Goal: Task Accomplishment & Management: Manage account settings

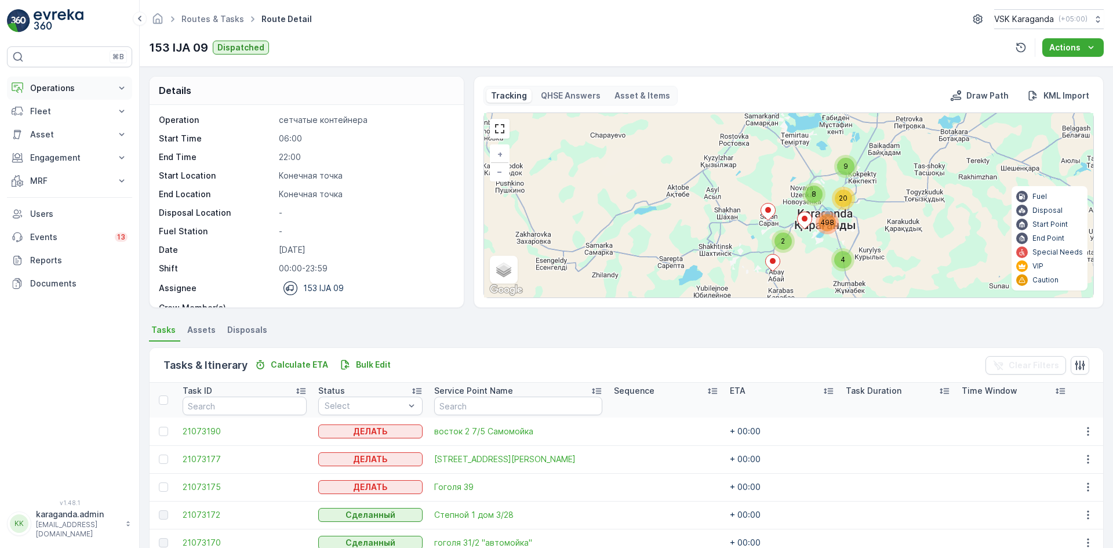
click at [45, 92] on p "Operations" at bounding box center [69, 88] width 79 height 12
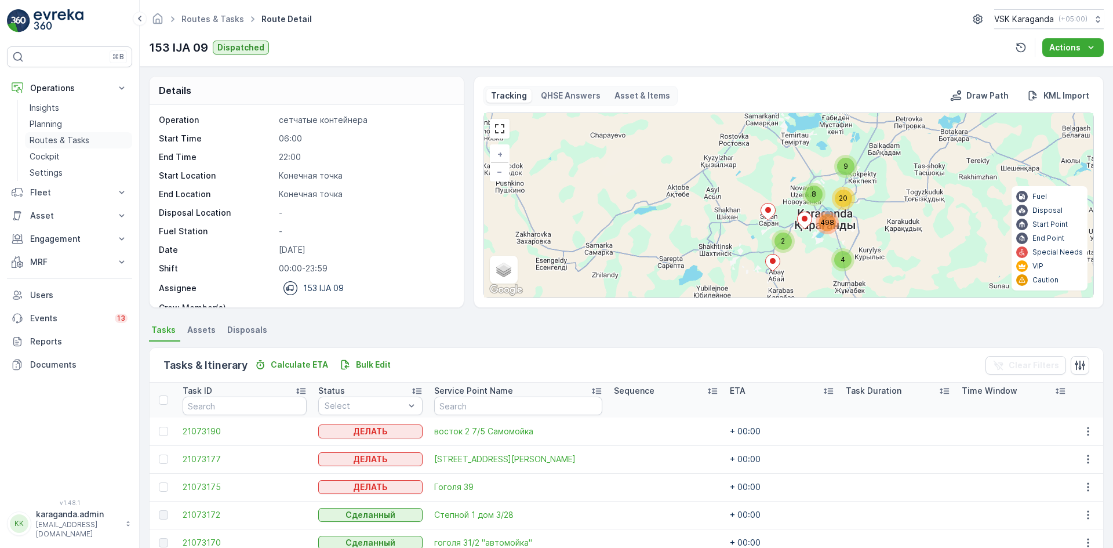
click at [48, 139] on p "Routes & Tasks" at bounding box center [60, 140] width 60 height 12
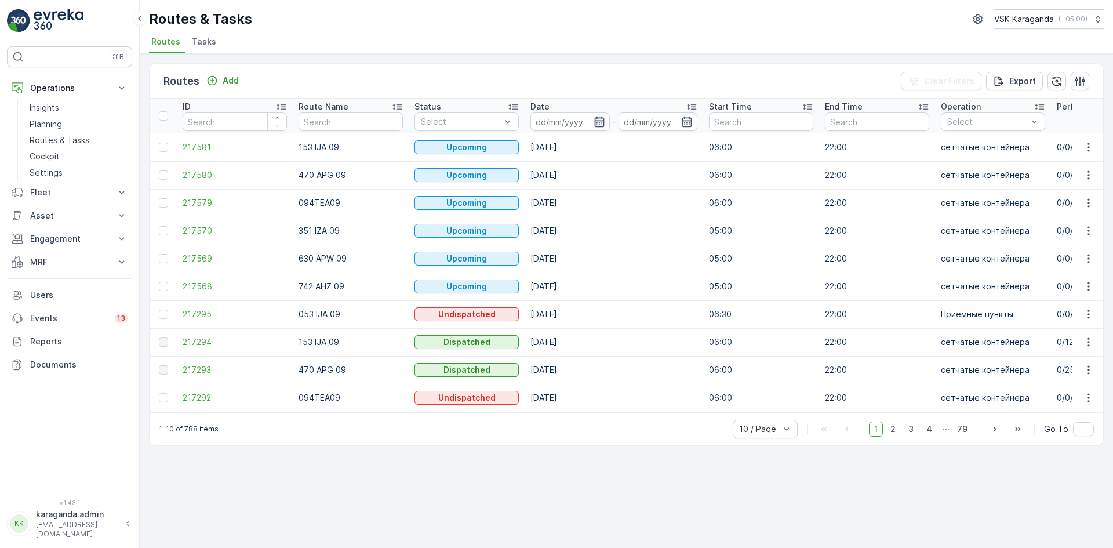
click at [604, 126] on icon "button" at bounding box center [599, 122] width 12 height 12
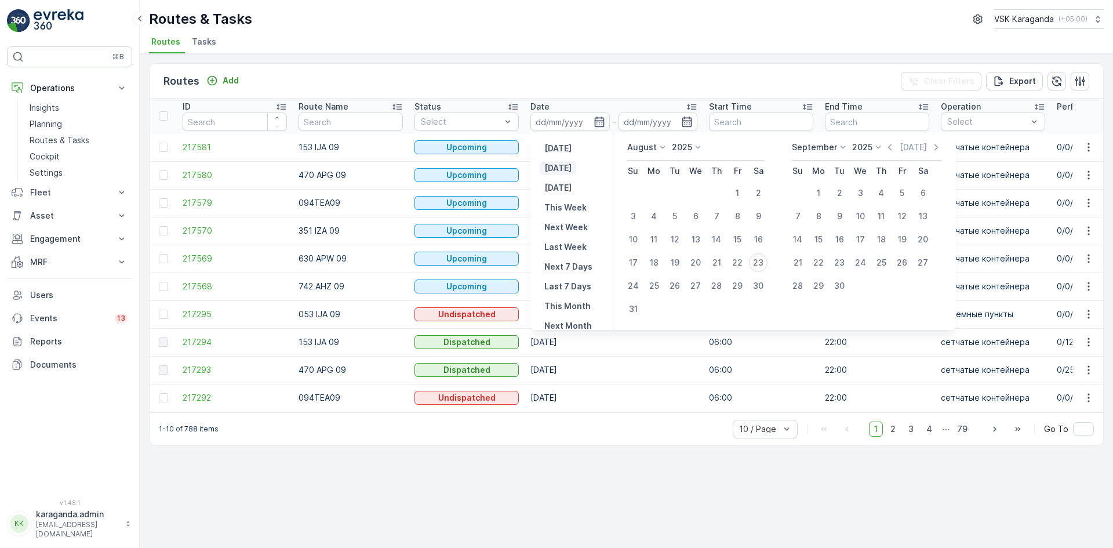
click at [566, 165] on p "[DATE]" at bounding box center [557, 168] width 27 height 12
type input "[DATE]"
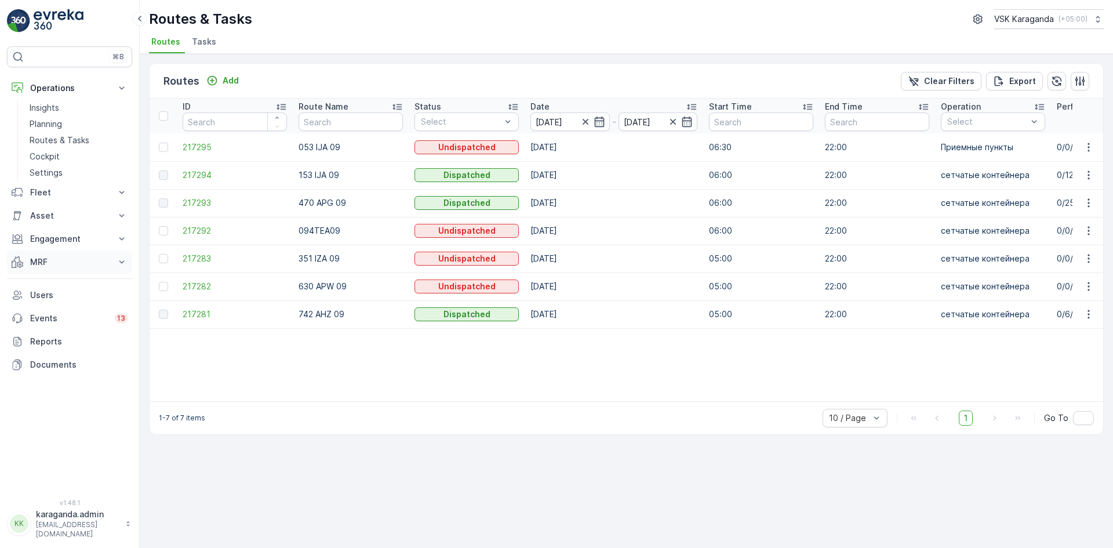
click at [41, 254] on button "MRF" at bounding box center [69, 261] width 125 height 23
click at [46, 276] on p "Входящий & Исходящий" at bounding box center [78, 282] width 97 height 12
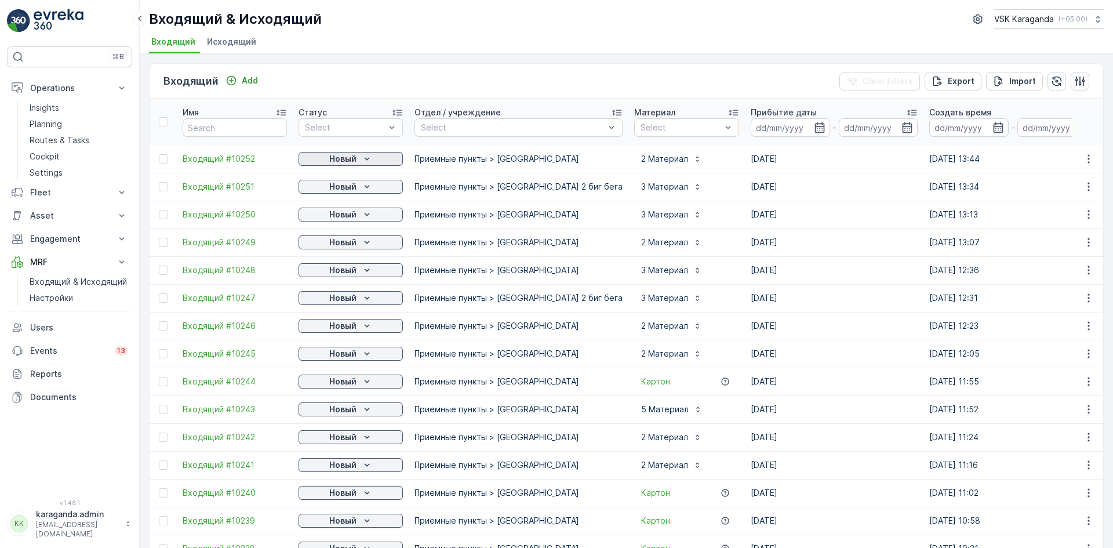
click at [340, 159] on p "Новый" at bounding box center [342, 159] width 27 height 12
click at [320, 188] on span "подтвердить" at bounding box center [331, 193] width 53 height 12
click at [341, 184] on p "Новый" at bounding box center [342, 187] width 27 height 12
click at [328, 218] on span "подтвердить" at bounding box center [331, 220] width 53 height 12
click at [346, 208] on button "Новый" at bounding box center [350, 214] width 104 height 14
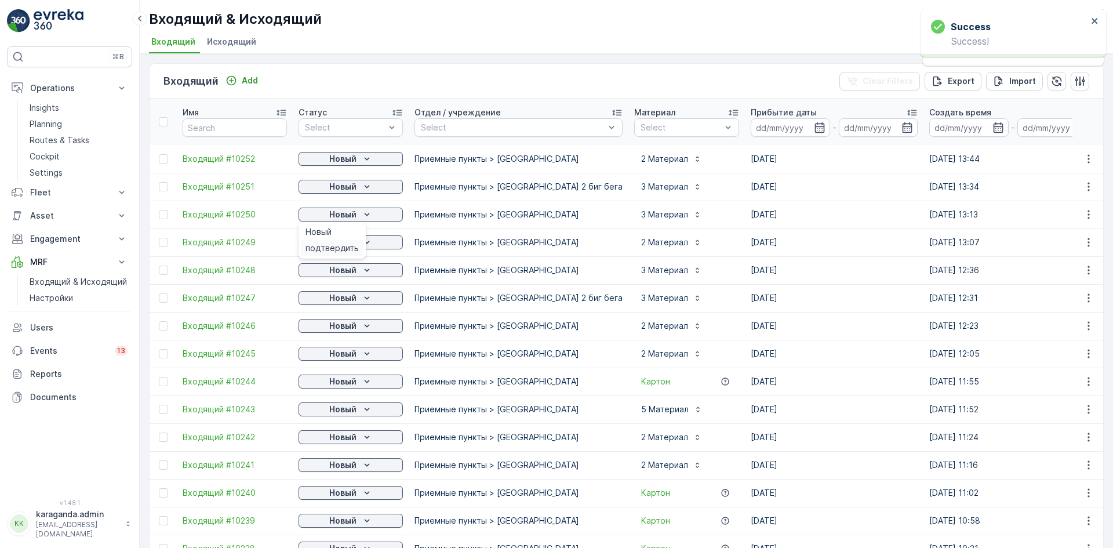
click at [323, 243] on span "подтвердить" at bounding box center [331, 248] width 53 height 12
click at [347, 243] on p "Новый" at bounding box center [342, 242] width 27 height 12
click at [321, 276] on button "Новый" at bounding box center [350, 270] width 104 height 14
click at [330, 303] on span "подтвердить" at bounding box center [331, 304] width 53 height 12
click at [341, 298] on p "Новый" at bounding box center [342, 298] width 27 height 12
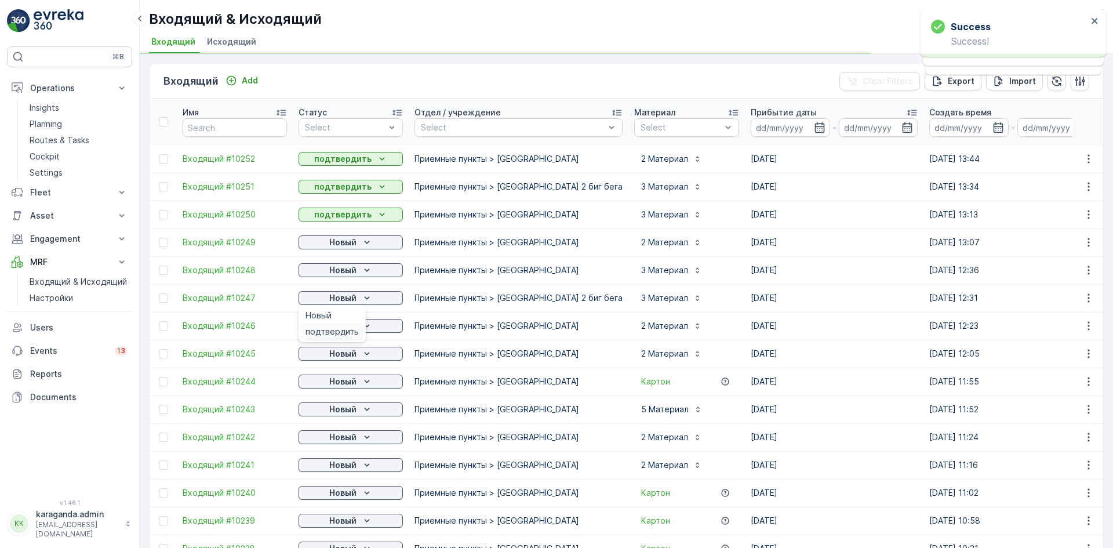
click at [330, 331] on span "подтвердить" at bounding box center [331, 332] width 53 height 12
click at [334, 354] on span "подтвердить" at bounding box center [331, 360] width 53 height 12
click at [344, 354] on p "Новый" at bounding box center [342, 354] width 27 height 12
click at [324, 387] on span "подтвердить" at bounding box center [331, 387] width 53 height 12
click at [334, 409] on span "подтвердить" at bounding box center [331, 415] width 53 height 12
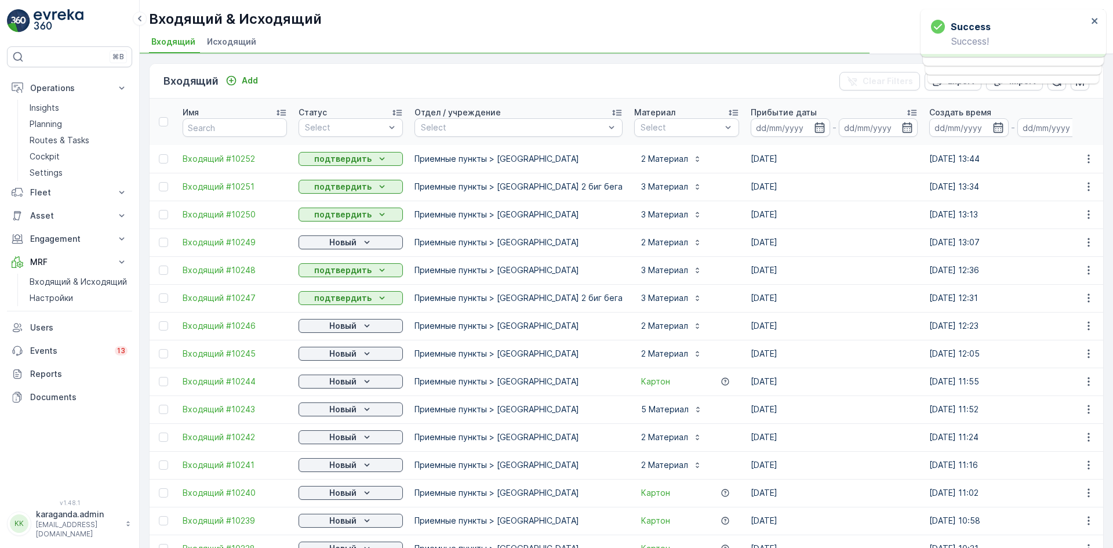
click at [334, 409] on p "Новый" at bounding box center [342, 409] width 27 height 12
click at [319, 440] on span "подтвердить" at bounding box center [331, 443] width 53 height 12
click at [320, 474] on span "подтвердить" at bounding box center [331, 471] width 53 height 12
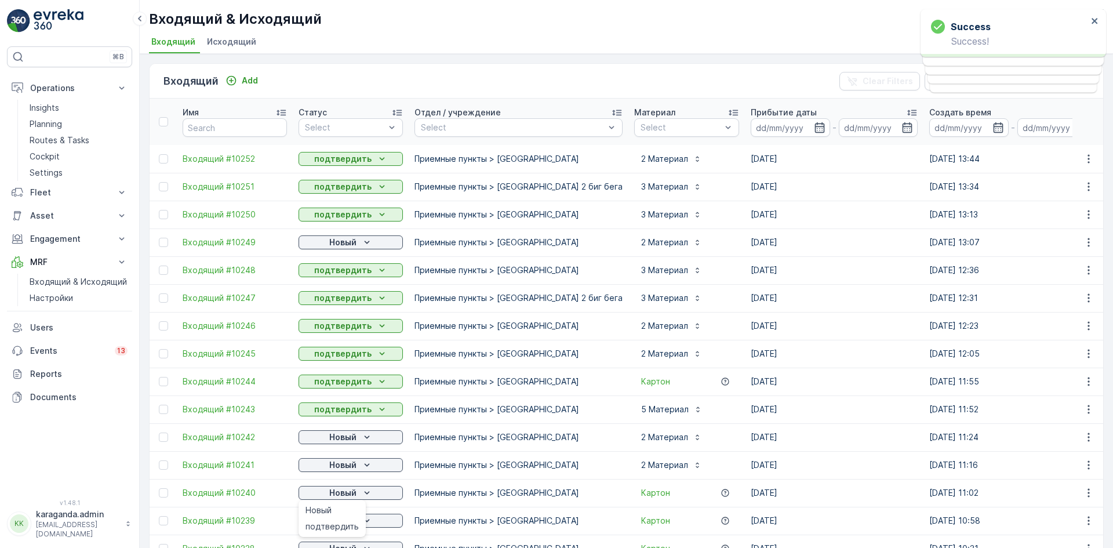
click at [327, 521] on span "подтвердить" at bounding box center [331, 526] width 53 height 12
click at [348, 515] on p "Новый" at bounding box center [342, 521] width 27 height 12
click at [330, 501] on span "подтвердить" at bounding box center [331, 503] width 53 height 12
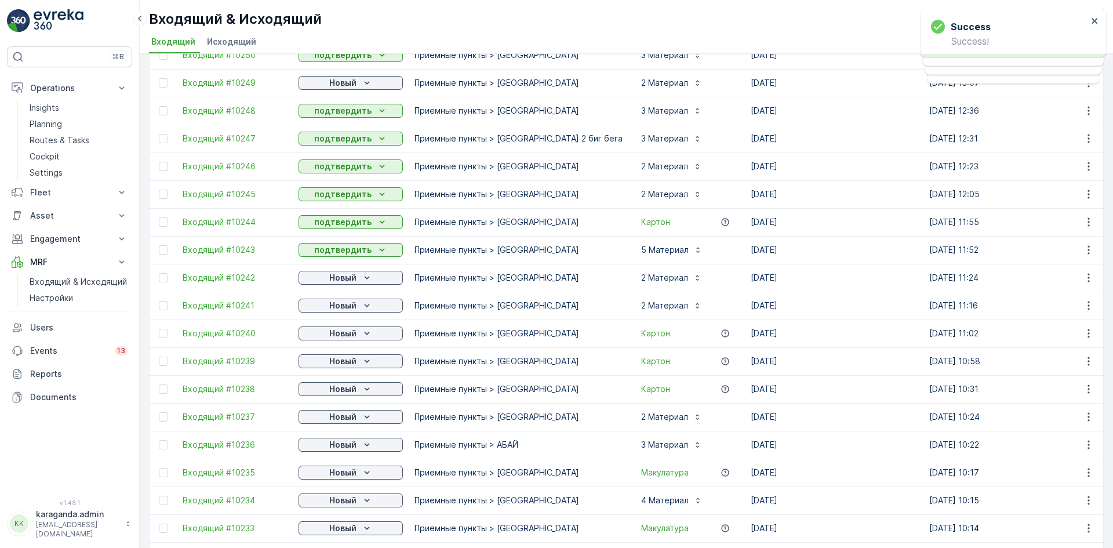
scroll to position [174, 0]
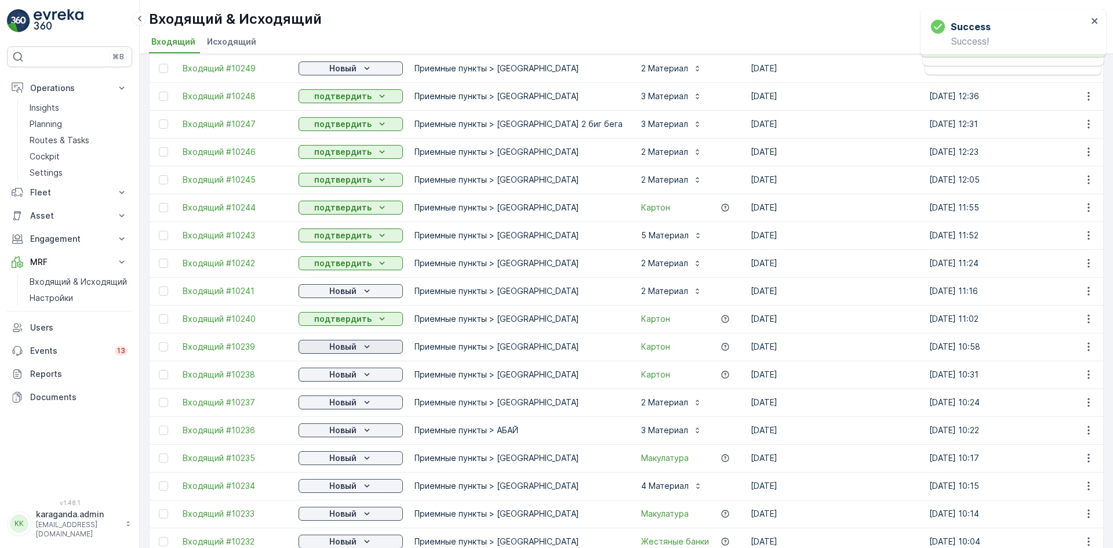
click at [347, 348] on p "Новый" at bounding box center [342, 347] width 27 height 12
click at [335, 376] on span "подтвердить" at bounding box center [331, 380] width 53 height 12
click at [351, 378] on p "Новый" at bounding box center [342, 375] width 27 height 12
click at [333, 410] on span "подтвердить" at bounding box center [331, 408] width 53 height 12
click at [341, 404] on p "Новый" at bounding box center [342, 402] width 27 height 12
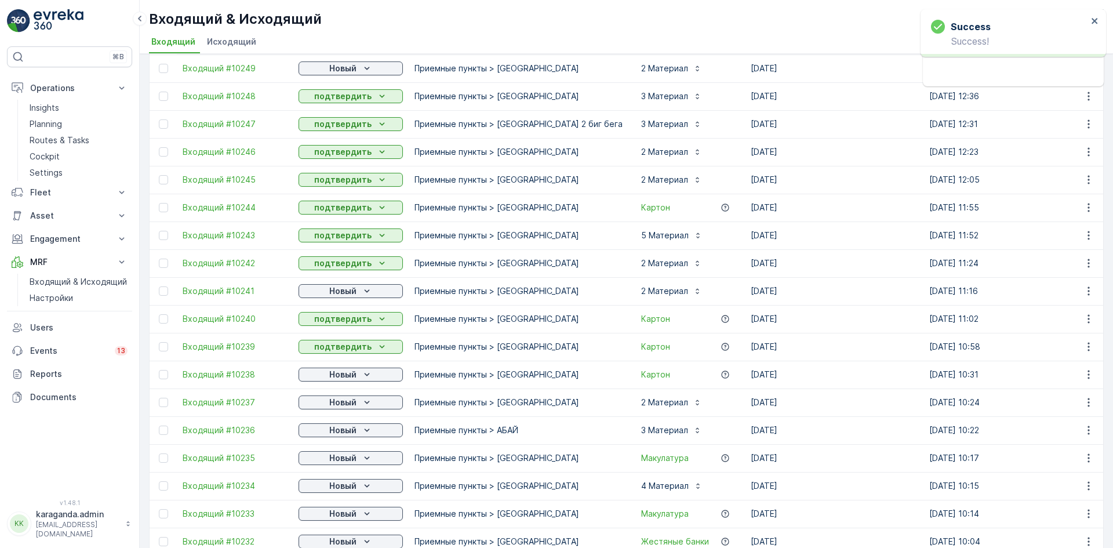
click at [337, 435] on p "Новый" at bounding box center [342, 430] width 27 height 12
click at [331, 457] on div "подтвердить" at bounding box center [332, 464] width 63 height 16
click at [332, 458] on p "Новый" at bounding box center [342, 458] width 27 height 12
click at [322, 487] on span "подтвердить" at bounding box center [331, 492] width 53 height 12
click at [346, 487] on p "Новый" at bounding box center [342, 486] width 27 height 12
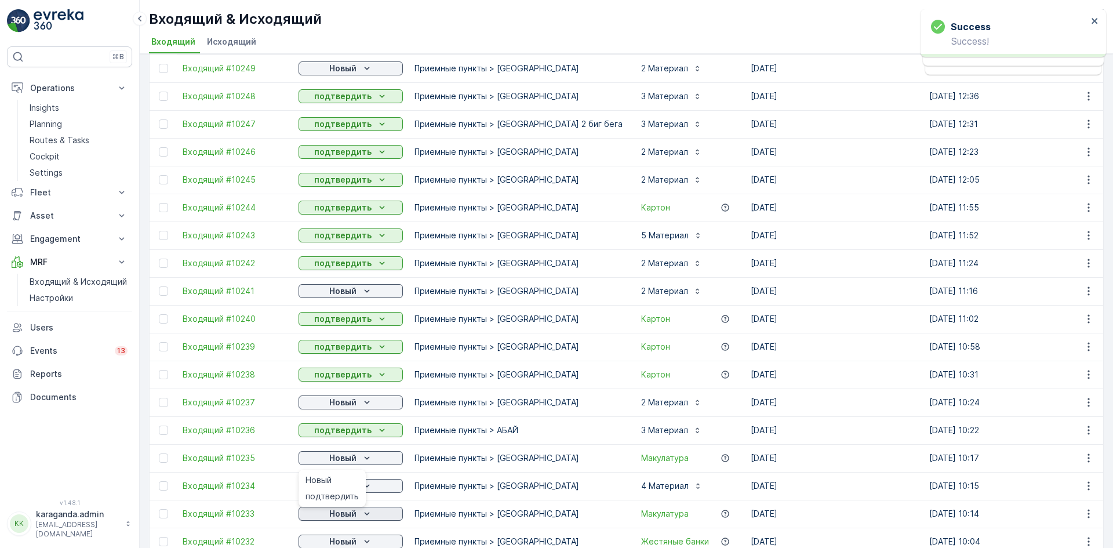
click at [332, 517] on p "Новый" at bounding box center [342, 514] width 27 height 12
click at [331, 517] on p "Новый" at bounding box center [342, 514] width 27 height 12
click at [338, 492] on span "подтвердить" at bounding box center [331, 496] width 53 height 12
click at [354, 67] on p "Новый" at bounding box center [342, 69] width 27 height 12
click at [336, 97] on span "подтвердить" at bounding box center [331, 102] width 53 height 12
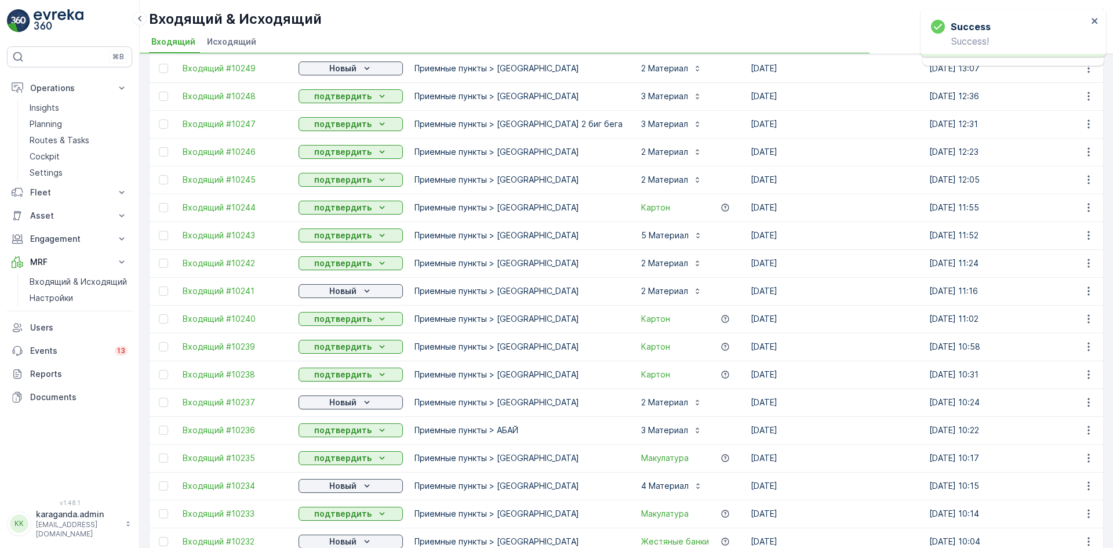
click at [344, 296] on p "Новый" at bounding box center [342, 291] width 27 height 12
click at [336, 321] on span "подтвердить" at bounding box center [331, 325] width 53 height 12
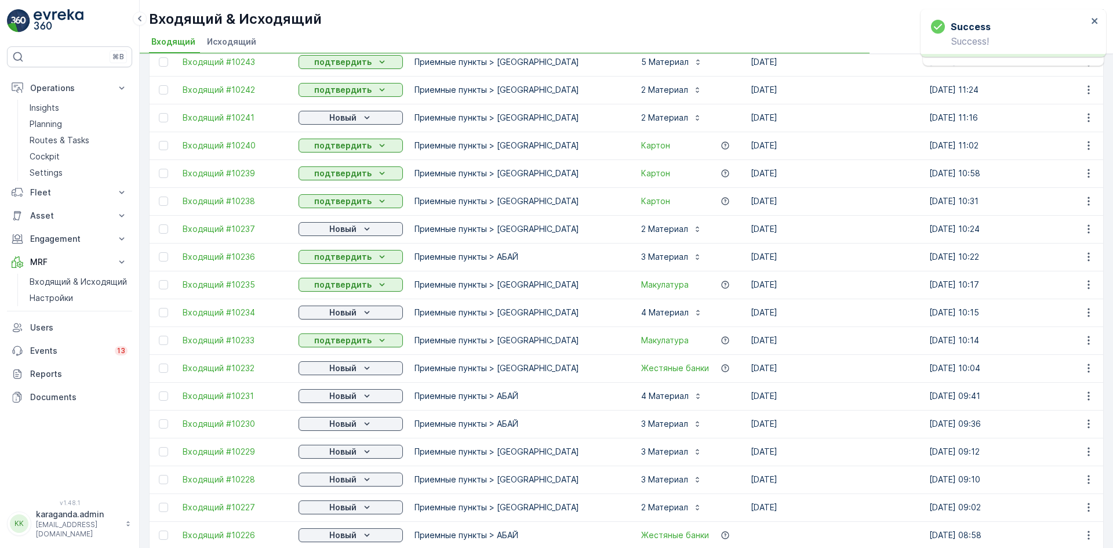
scroll to position [348, 0]
click at [341, 226] on p "Новый" at bounding box center [342, 229] width 27 height 12
click at [331, 260] on span "подтвердить" at bounding box center [331, 262] width 53 height 12
click at [335, 309] on p "Новый" at bounding box center [342, 312] width 27 height 12
click at [330, 346] on button "подтвердить" at bounding box center [350, 340] width 104 height 14
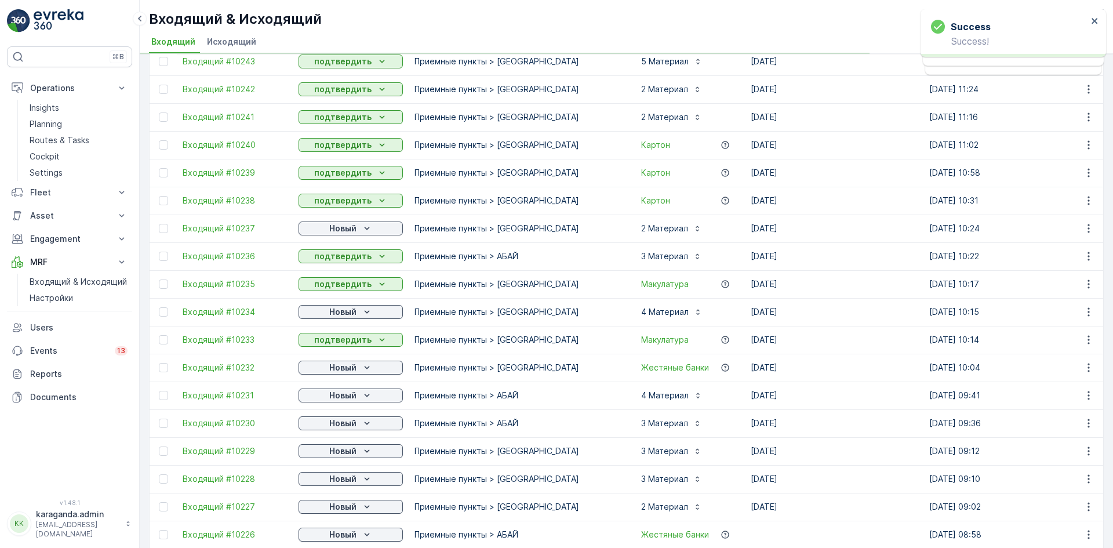
drag, startPoint x: 378, startPoint y: 369, endPoint x: 369, endPoint y: 376, distance: 11.1
click at [378, 370] on div "Новый" at bounding box center [350, 368] width 95 height 12
click at [339, 398] on p "Новый" at bounding box center [342, 395] width 27 height 12
click at [334, 426] on span "подтвердить" at bounding box center [331, 429] width 53 height 12
click at [339, 427] on p "Новый" at bounding box center [342, 423] width 27 height 12
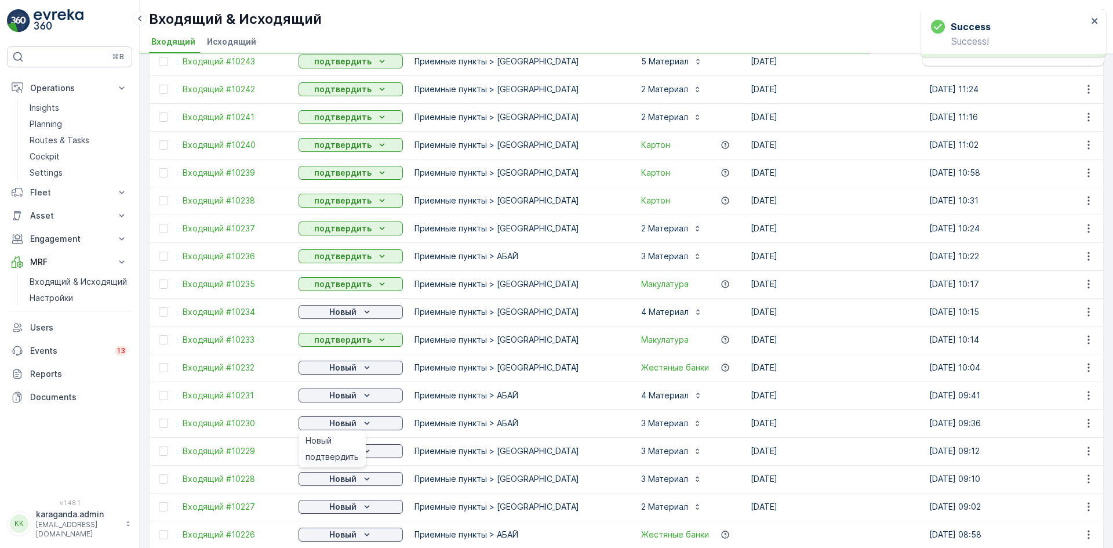
click at [338, 454] on span "подтвердить" at bounding box center [331, 457] width 53 height 12
click at [356, 453] on div "Новый" at bounding box center [350, 451] width 95 height 12
click at [355, 486] on td "Новый" at bounding box center [351, 479] width 116 height 28
click at [351, 483] on p "Новый" at bounding box center [342, 479] width 27 height 12
click at [343, 515] on span "подтвердить" at bounding box center [331, 513] width 53 height 12
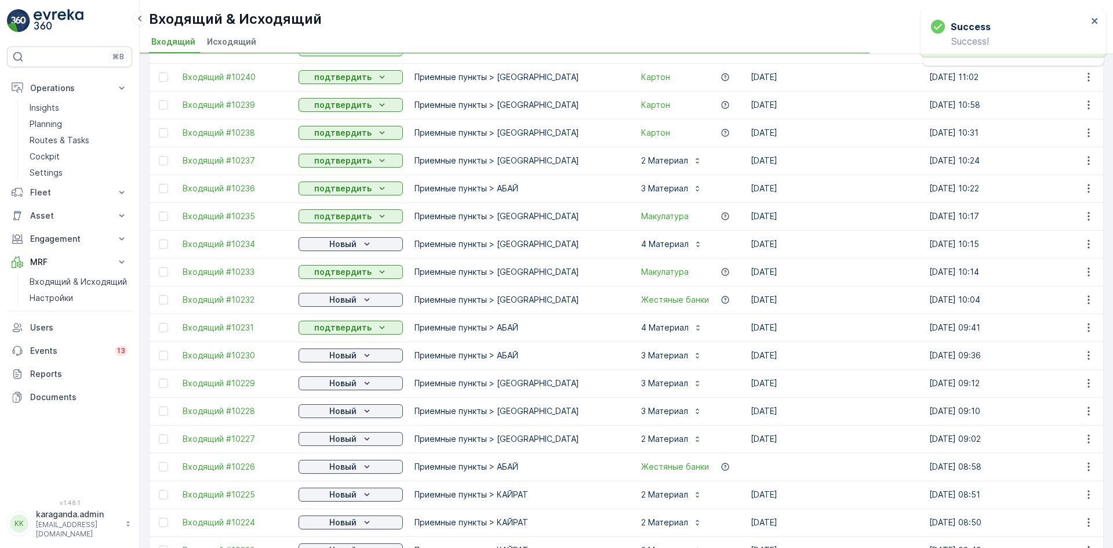
scroll to position [522, 0]
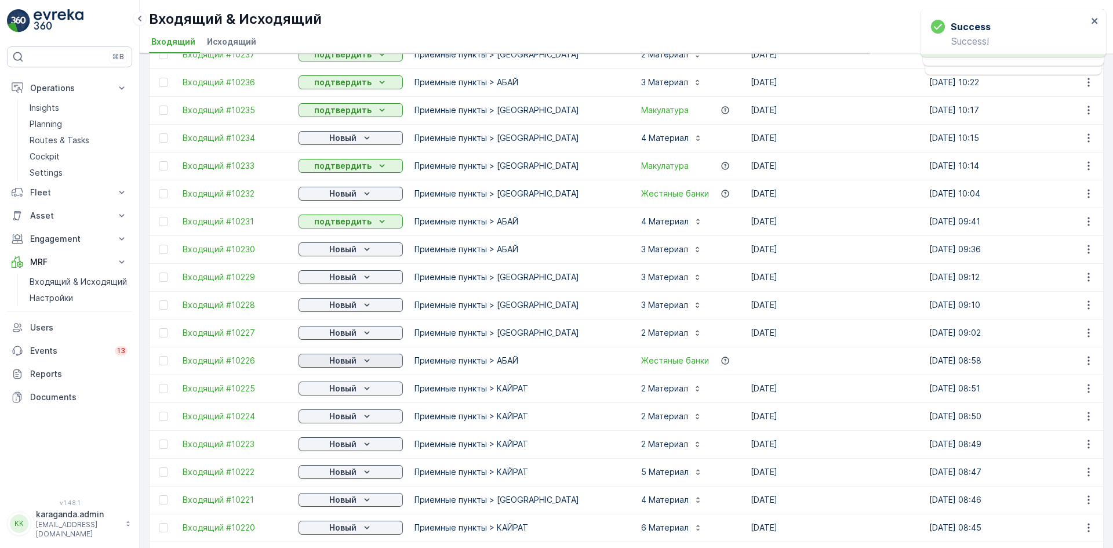
click at [354, 354] on button "Новый" at bounding box center [350, 361] width 104 height 14
click at [340, 395] on span "подтвердить" at bounding box center [331, 394] width 53 height 12
click at [344, 394] on p "Новый" at bounding box center [342, 389] width 27 height 12
click at [337, 419] on p "Новый" at bounding box center [342, 416] width 27 height 12
click at [337, 446] on span "подтвердить" at bounding box center [331, 450] width 53 height 12
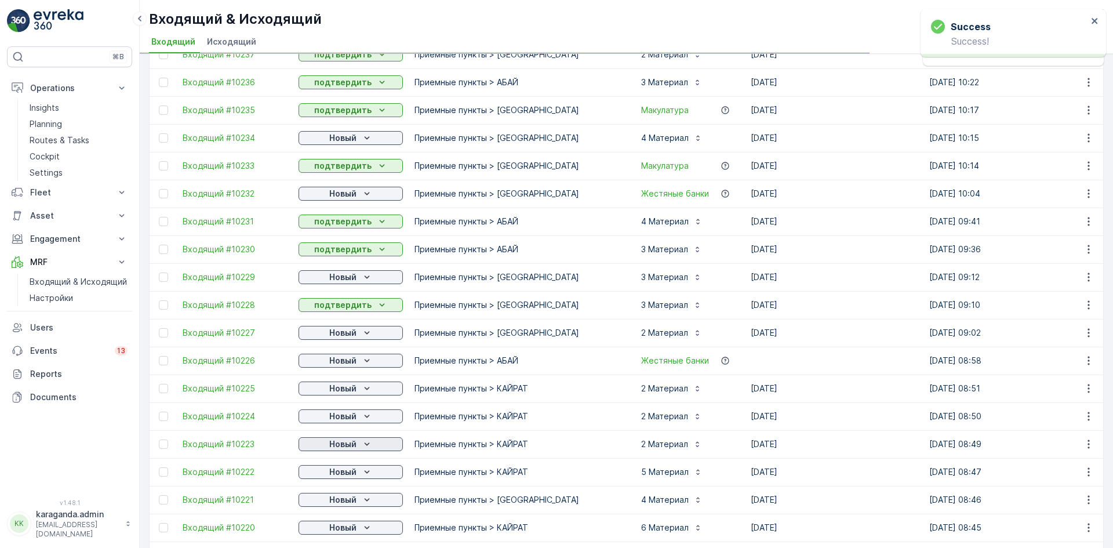
click at [341, 447] on p "Новый" at bounding box center [342, 444] width 27 height 12
click at [334, 501] on span "подтвердить" at bounding box center [331, 506] width 53 height 12
click at [337, 496] on p "Новый" at bounding box center [342, 500] width 27 height 12
click at [325, 530] on span "подтвердить" at bounding box center [331, 533] width 53 height 12
click at [343, 529] on p "Новый" at bounding box center [342, 528] width 27 height 12
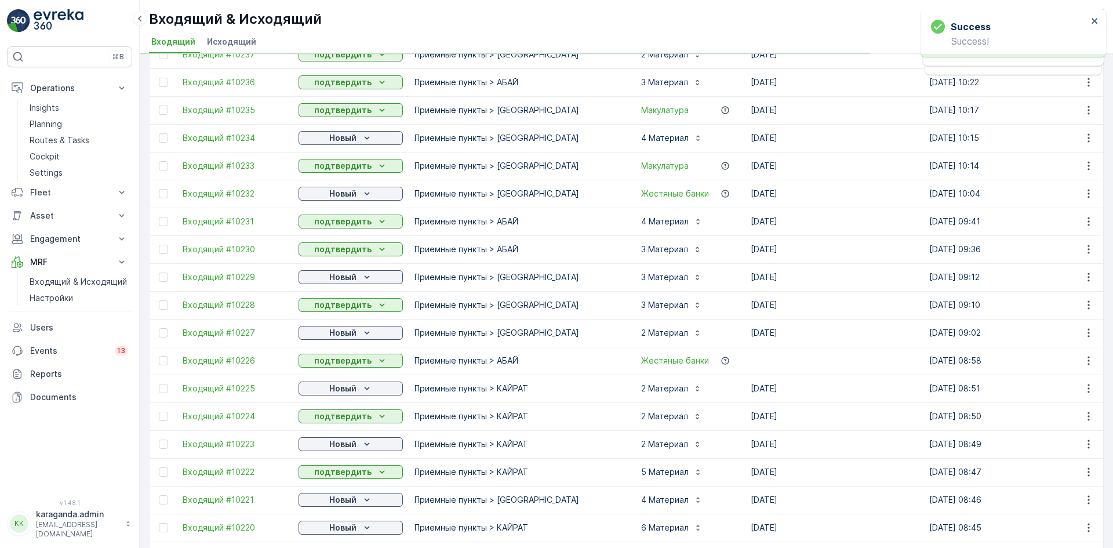
click at [332, 507] on div "Новый" at bounding box center [350, 499] width 104 height 16
click at [338, 530] on p "Новый" at bounding box center [342, 528] width 27 height 12
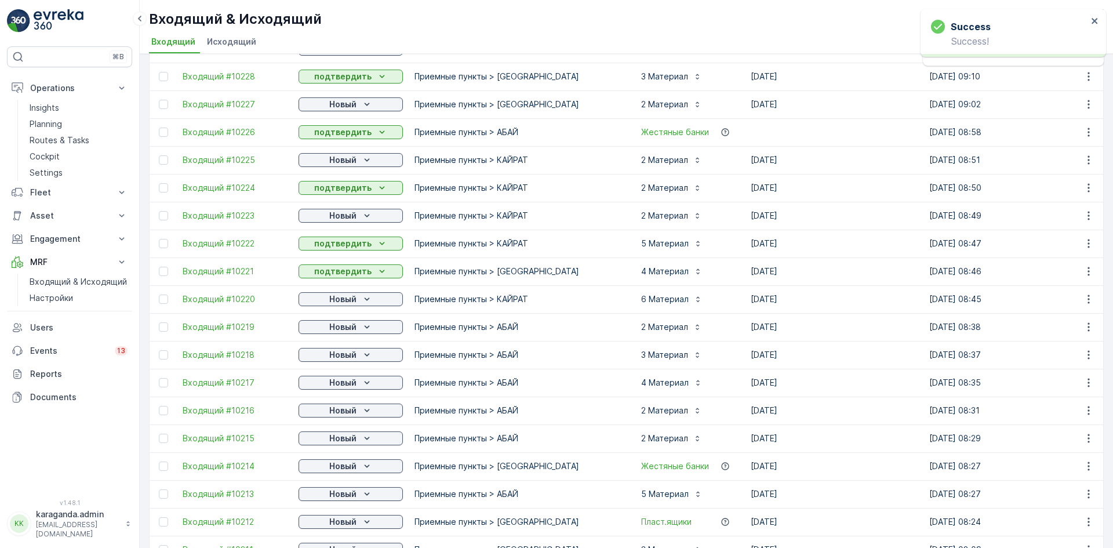
scroll to position [753, 0]
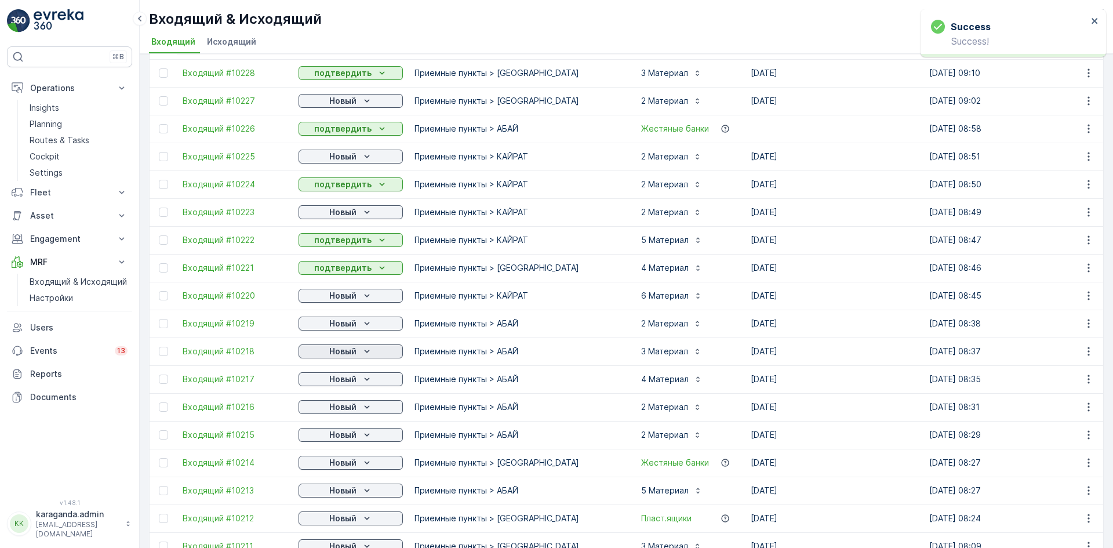
click at [362, 350] on icon "Новый" at bounding box center [367, 351] width 12 height 12
click at [344, 385] on span "подтвердить" at bounding box center [331, 385] width 53 height 12
click at [348, 380] on p "Новый" at bounding box center [342, 379] width 27 height 12
click at [343, 410] on span "подтвердить" at bounding box center [331, 413] width 53 height 12
click at [342, 411] on p "Новый" at bounding box center [342, 407] width 27 height 12
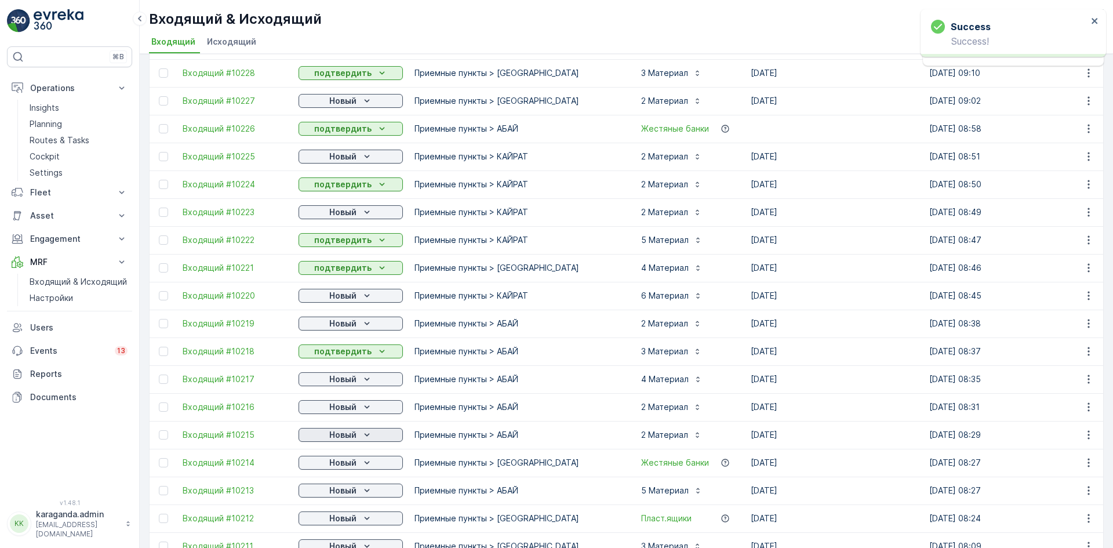
click at [338, 435] on p "Новый" at bounding box center [342, 435] width 27 height 12
click at [334, 465] on span "подтвердить" at bounding box center [331, 469] width 53 height 12
click at [347, 465] on p "Новый" at bounding box center [342, 463] width 27 height 12
click at [341, 494] on span "подтвердить" at bounding box center [331, 496] width 53 height 12
click at [341, 493] on p "Новый" at bounding box center [342, 491] width 27 height 12
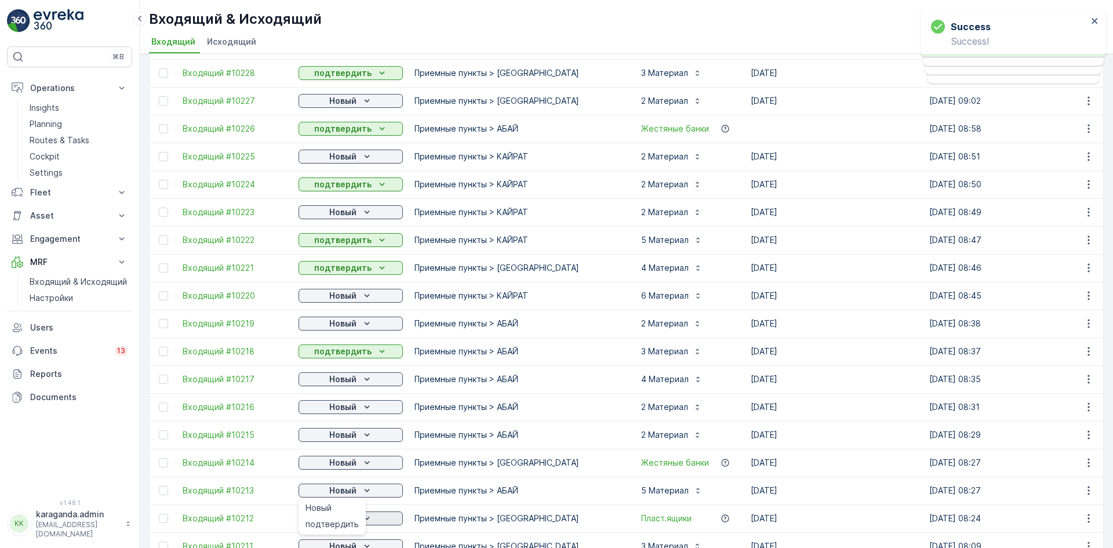
click at [336, 522] on span "подтвердить" at bounding box center [331, 524] width 53 height 12
click at [337, 498] on span "подтвердить" at bounding box center [331, 501] width 53 height 12
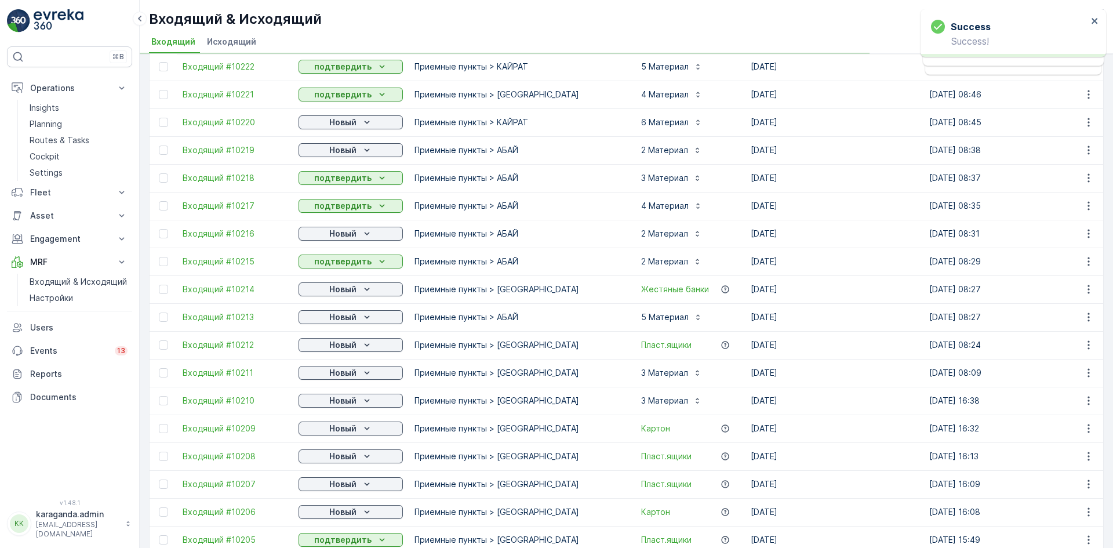
scroll to position [927, 0]
click at [355, 396] on p "Новый" at bounding box center [342, 400] width 27 height 12
click at [340, 429] on span "подтвердить" at bounding box center [331, 434] width 53 height 12
click at [341, 428] on p "Новый" at bounding box center [342, 428] width 27 height 12
click at [332, 458] on span "подтвердить" at bounding box center [331, 462] width 53 height 12
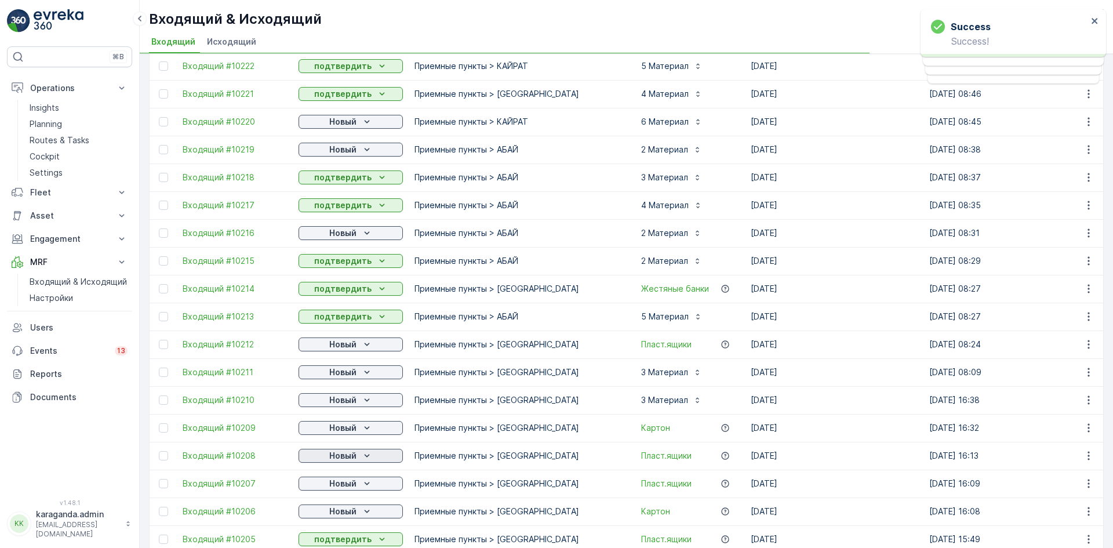
click at [338, 457] on p "Новый" at bounding box center [342, 456] width 27 height 12
click at [332, 484] on span "подтвердить" at bounding box center [331, 489] width 53 height 12
click at [332, 485] on p "Новый" at bounding box center [342, 484] width 27 height 12
click at [322, 516] on div "Новый" at bounding box center [350, 511] width 95 height 12
click at [332, 493] on span "подтвердить" at bounding box center [331, 494] width 53 height 12
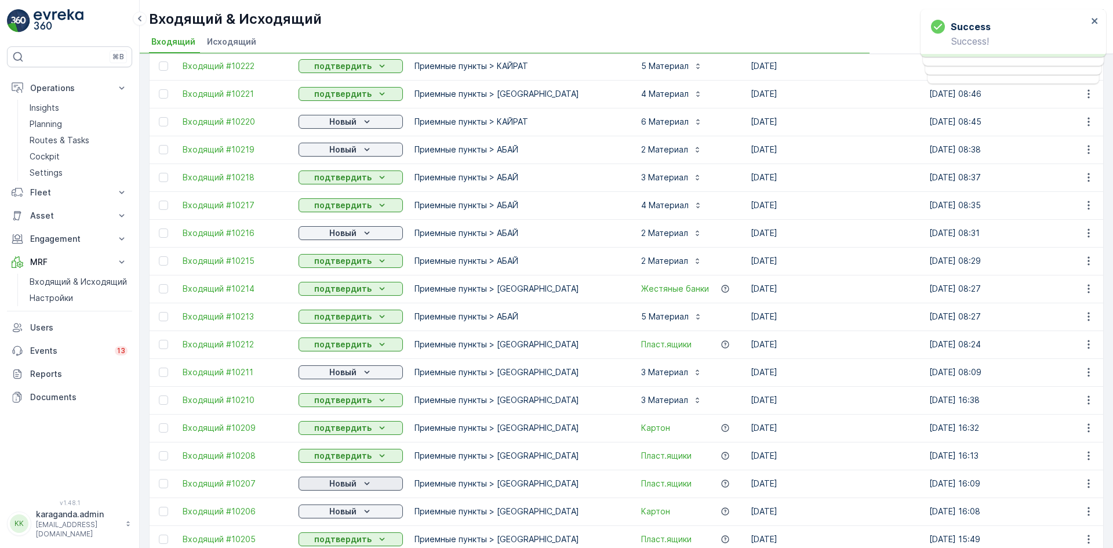
click at [340, 484] on p "Новый" at bounding box center [342, 484] width 27 height 12
click at [330, 511] on div "подтвердить" at bounding box center [332, 517] width 63 height 16
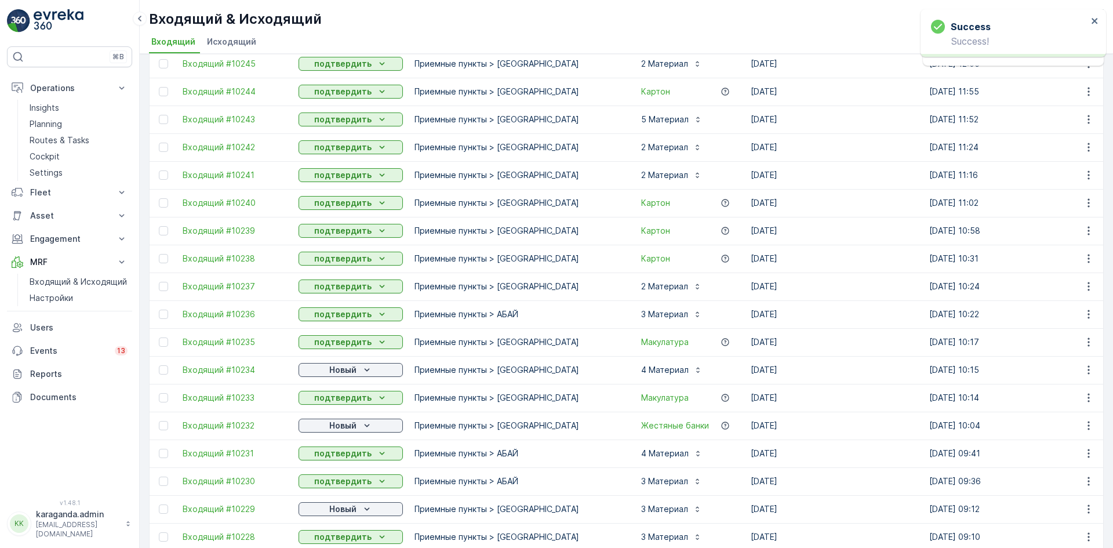
scroll to position [406, 0]
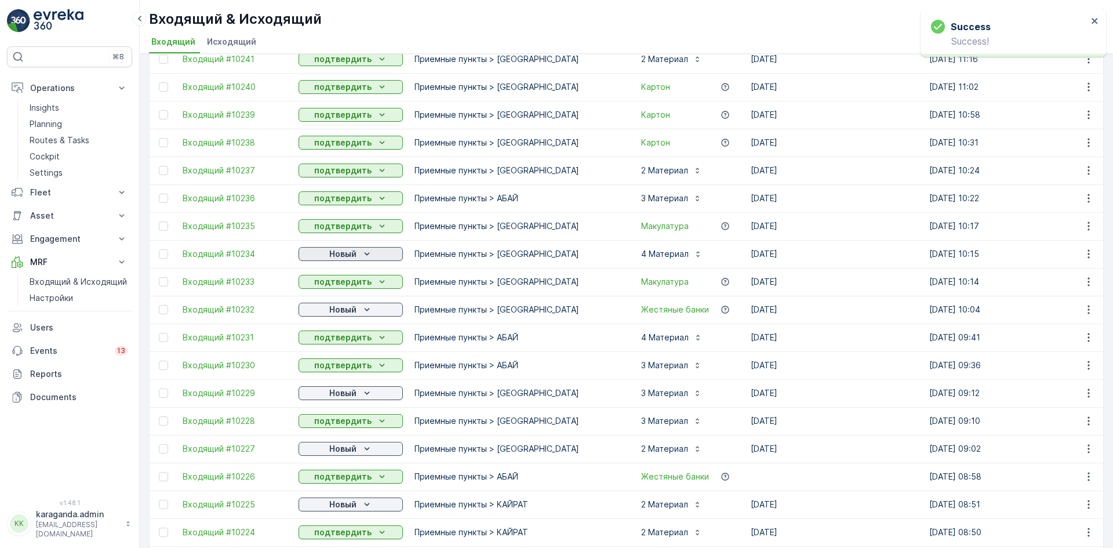
click at [355, 250] on p "Новый" at bounding box center [342, 254] width 27 height 12
click at [343, 285] on span "подтвердить" at bounding box center [331, 288] width 53 height 12
click at [343, 309] on p "Новый" at bounding box center [342, 310] width 27 height 12
click at [336, 340] on span "подтвердить" at bounding box center [331, 343] width 53 height 12
click at [333, 390] on p "Новый" at bounding box center [342, 393] width 27 height 12
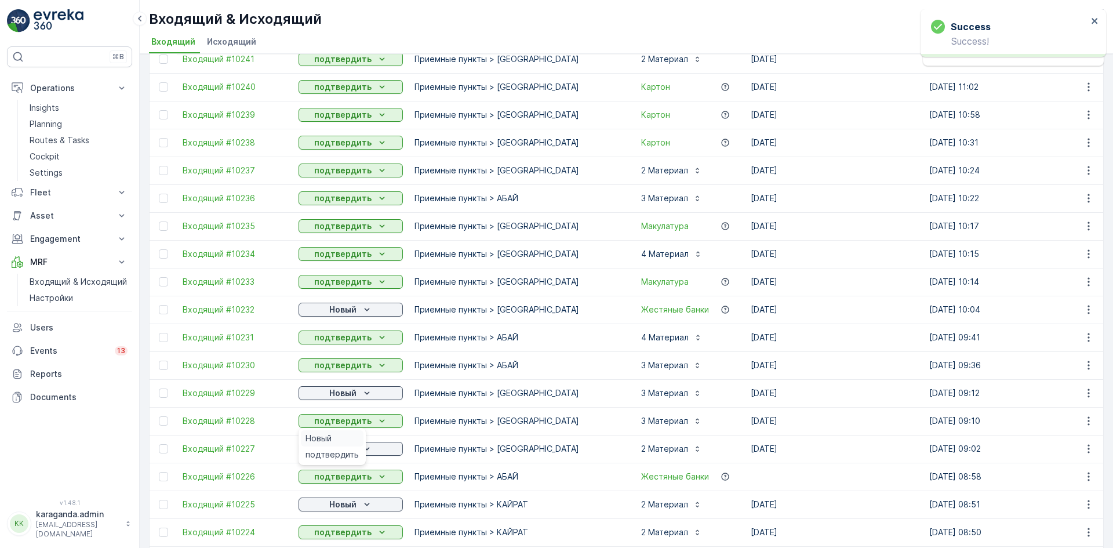
click at [325, 444] on div "Новый" at bounding box center [332, 438] width 63 height 16
click at [352, 456] on div "Новый" at bounding box center [350, 448] width 104 height 16
click at [347, 446] on p "Новый" at bounding box center [342, 449] width 27 height 12
click at [330, 480] on span "подтвердить" at bounding box center [331, 482] width 53 height 12
click at [336, 482] on span "подтвердить" at bounding box center [331, 487] width 53 height 12
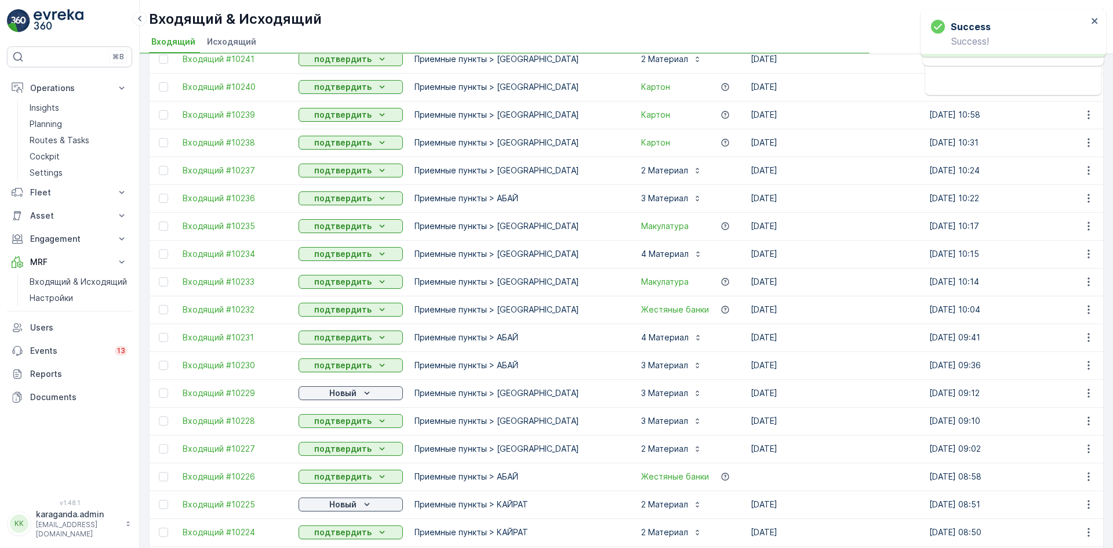
scroll to position [522, 0]
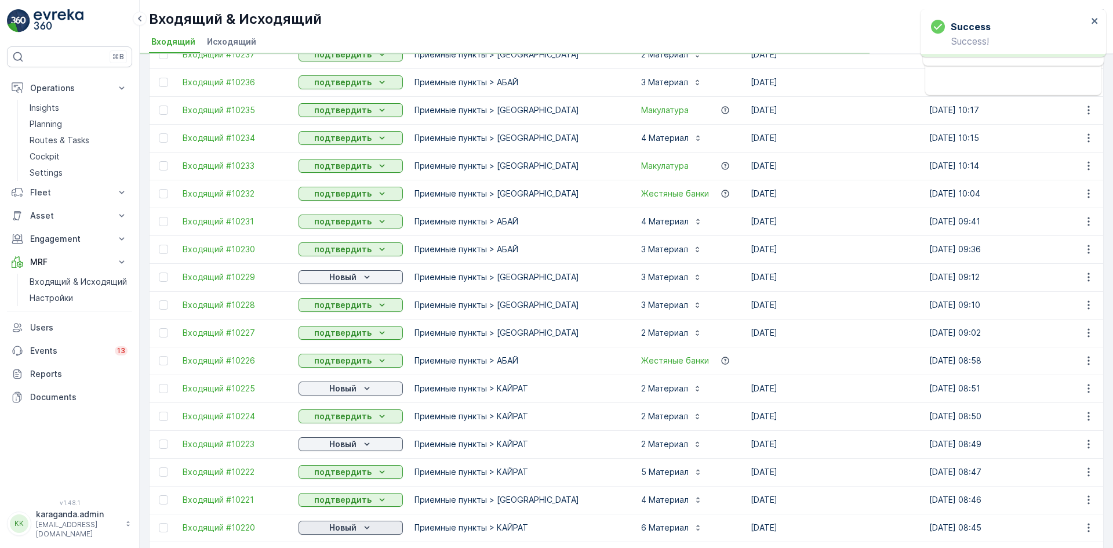
click at [343, 526] on p "Новый" at bounding box center [342, 528] width 27 height 12
click at [337, 507] on div "подтвердить" at bounding box center [350, 499] width 104 height 16
click at [336, 526] on p "Новый" at bounding box center [342, 528] width 27 height 12
click at [328, 508] on span "подтвердить" at bounding box center [331, 510] width 53 height 12
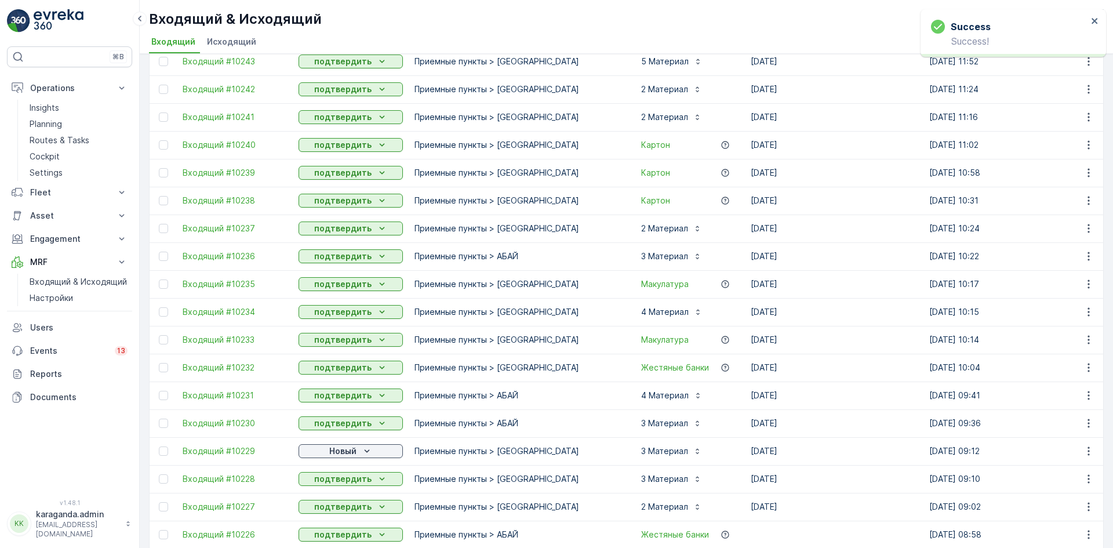
scroll to position [406, 0]
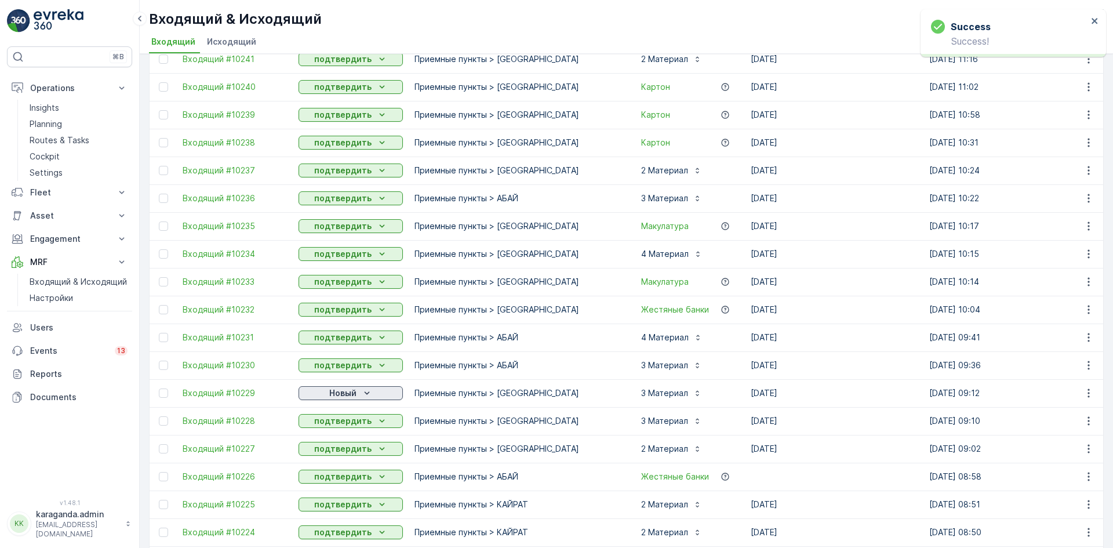
click at [344, 398] on p "Новый" at bounding box center [342, 393] width 27 height 12
click at [348, 420] on div "подтвердить" at bounding box center [332, 426] width 63 height 16
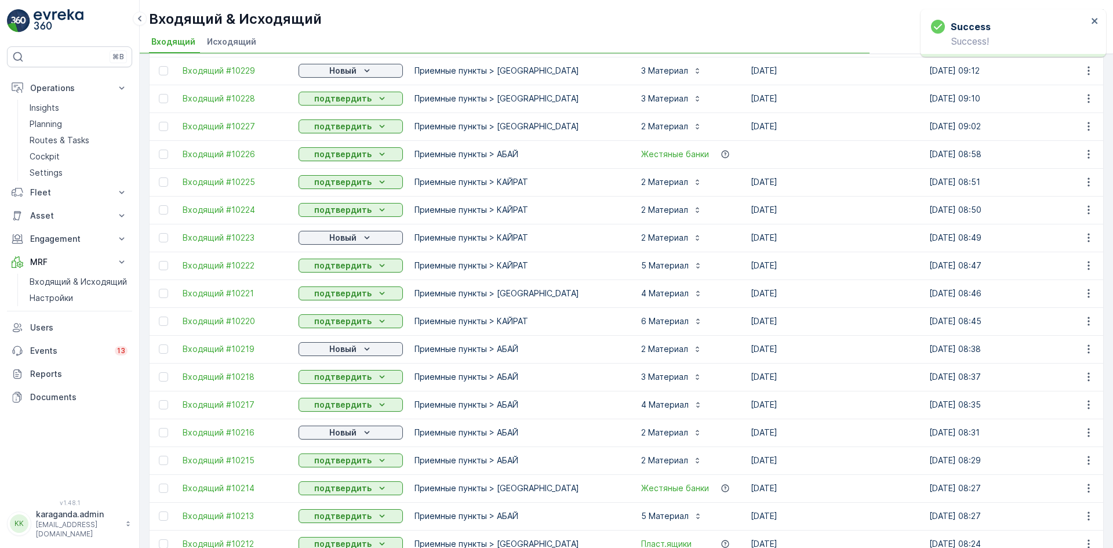
scroll to position [811, 0]
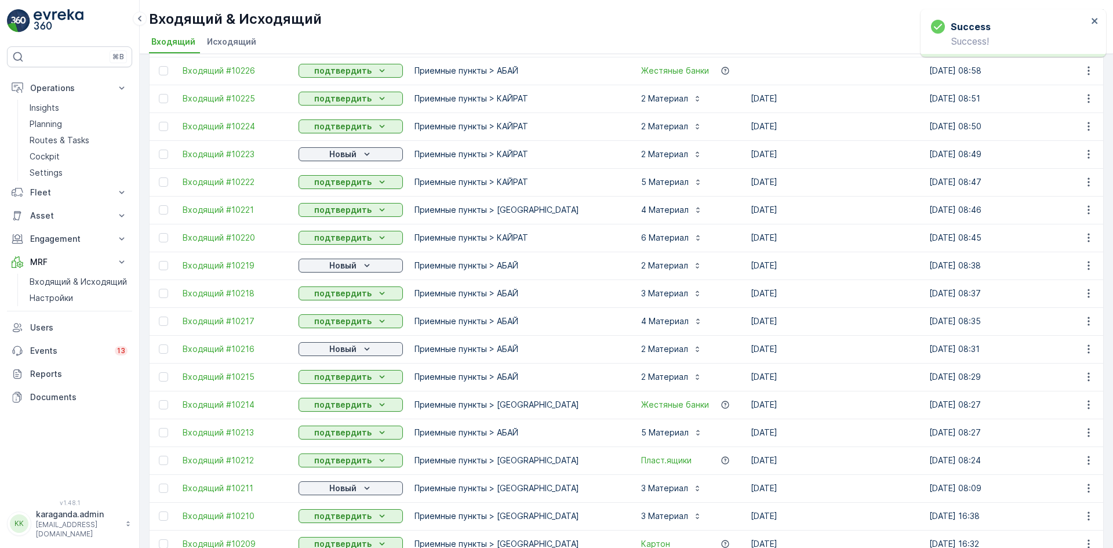
click at [359, 257] on div "Новый" at bounding box center [350, 265] width 104 height 16
click at [356, 268] on div "Новый" at bounding box center [350, 266] width 95 height 12
drag, startPoint x: 345, startPoint y: 290, endPoint x: 343, endPoint y: 298, distance: 9.0
click at [345, 290] on div "Новый" at bounding box center [332, 283] width 63 height 16
click at [339, 351] on p "Новый" at bounding box center [342, 349] width 27 height 12
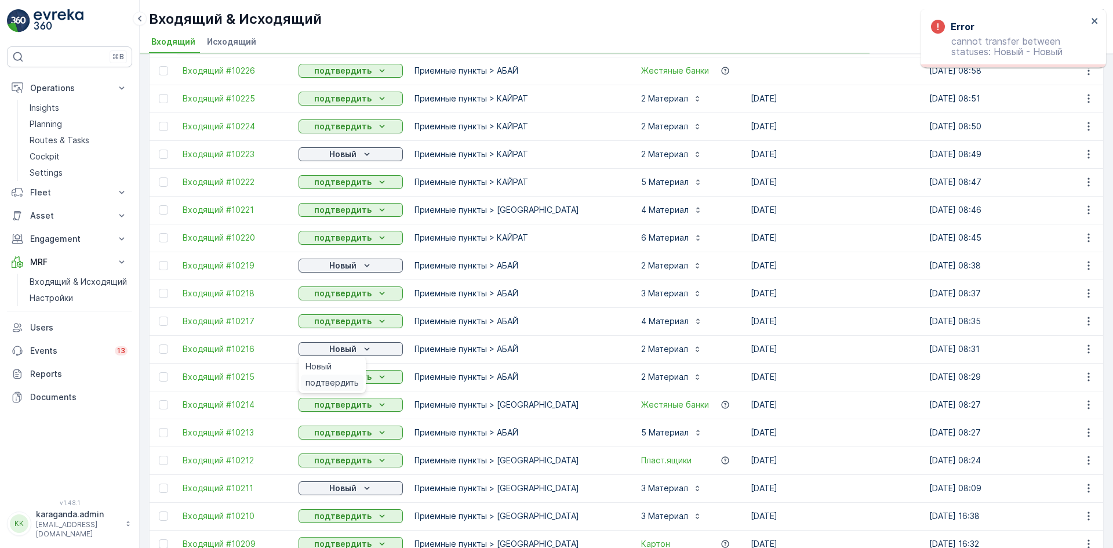
click at [330, 387] on span "подтвердить" at bounding box center [331, 383] width 53 height 12
click at [332, 485] on p "Новый" at bounding box center [342, 488] width 27 height 12
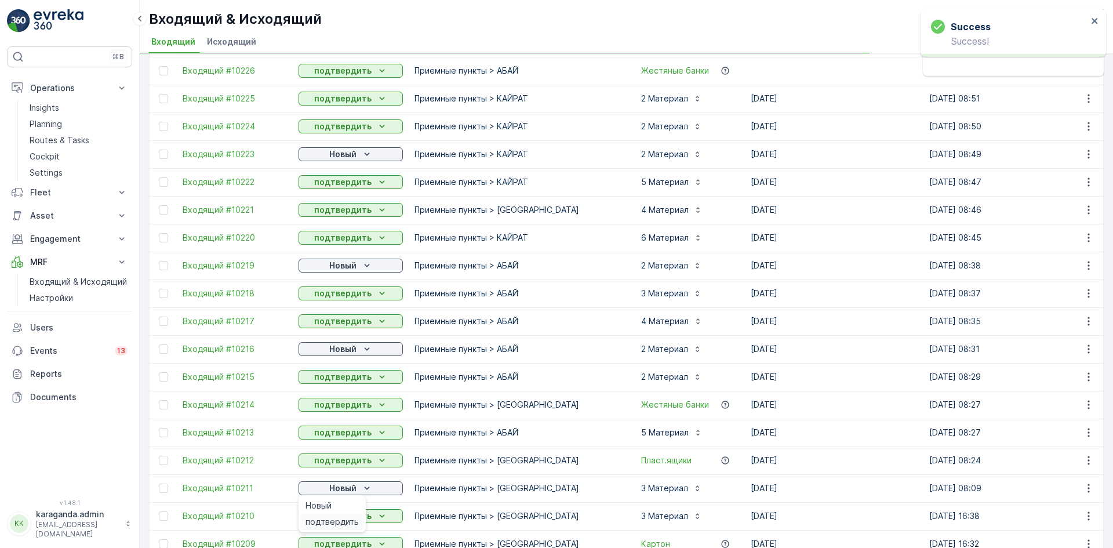
click at [330, 517] on span "подтвердить" at bounding box center [331, 522] width 53 height 12
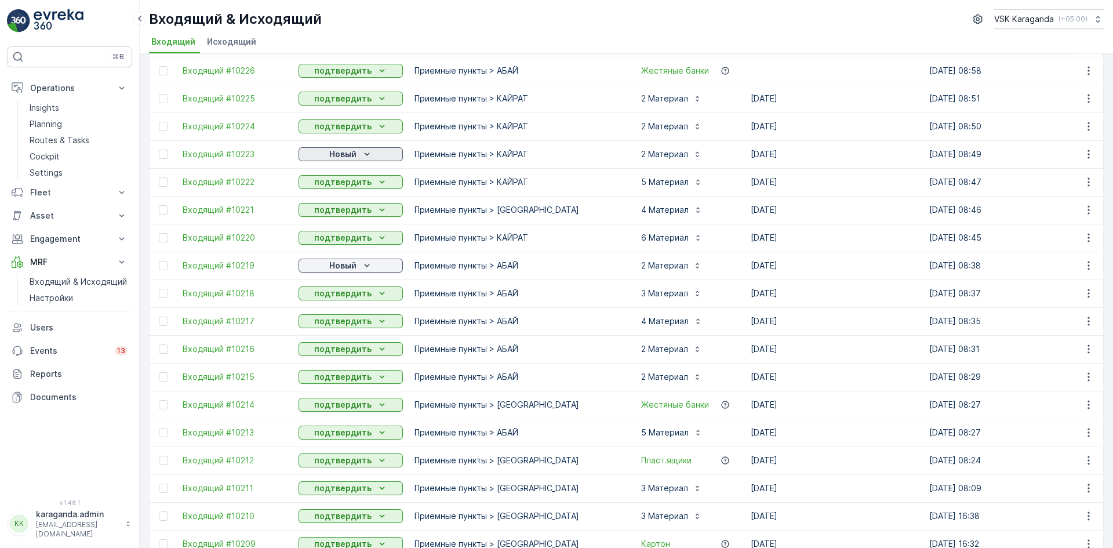
click at [321, 155] on div "Новый" at bounding box center [350, 154] width 95 height 12
click at [313, 184] on span "подтвердить" at bounding box center [331, 188] width 53 height 12
click at [322, 263] on div "Новый" at bounding box center [350, 266] width 95 height 12
click at [319, 292] on div "подтвердить" at bounding box center [332, 299] width 63 height 16
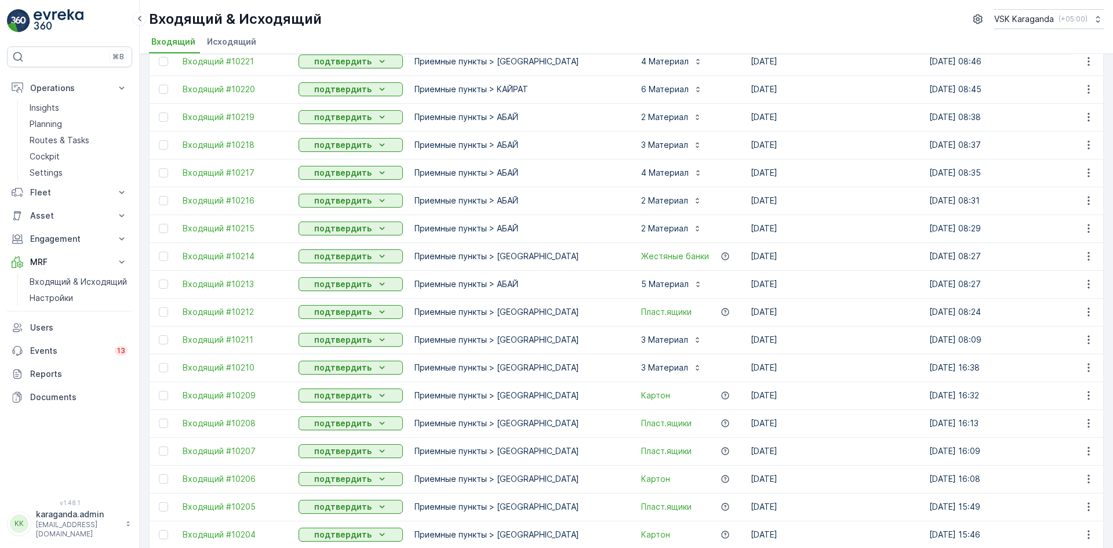
scroll to position [1037, 0]
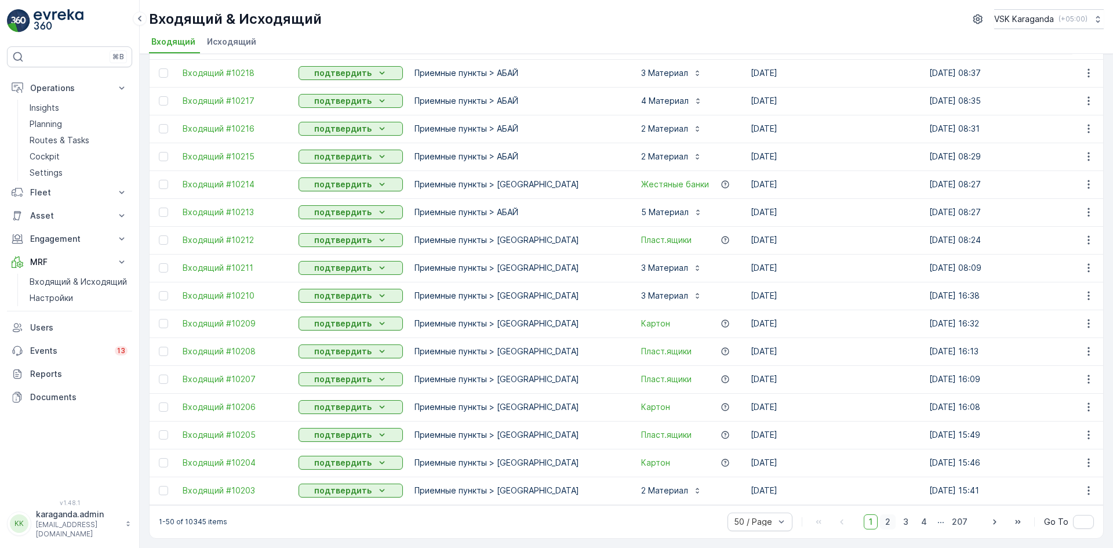
click at [890, 521] on span "2" at bounding box center [888, 521] width 16 height 15
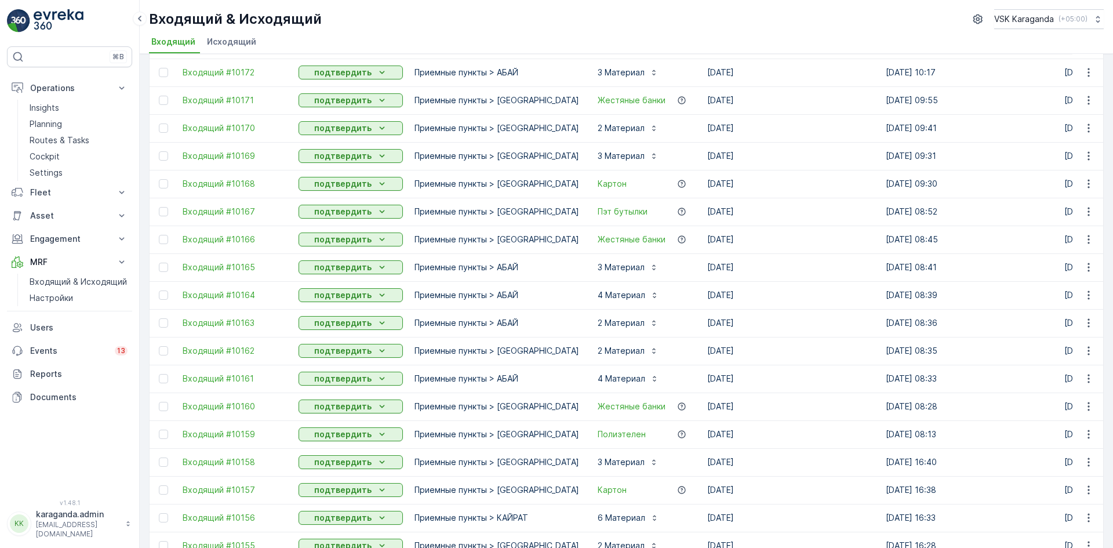
scroll to position [1037, 0]
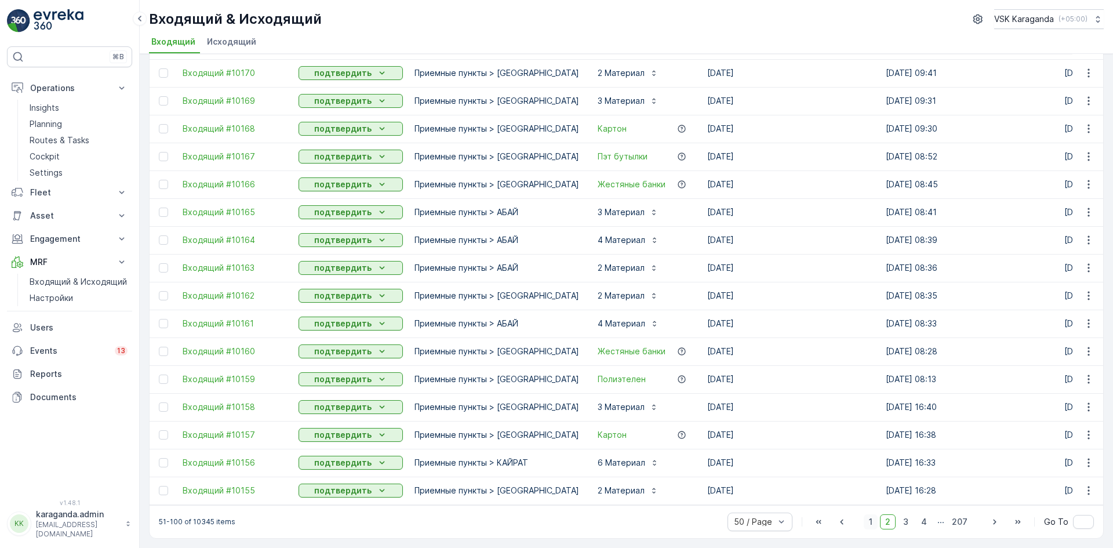
click at [872, 519] on span "1" at bounding box center [871, 521] width 14 height 15
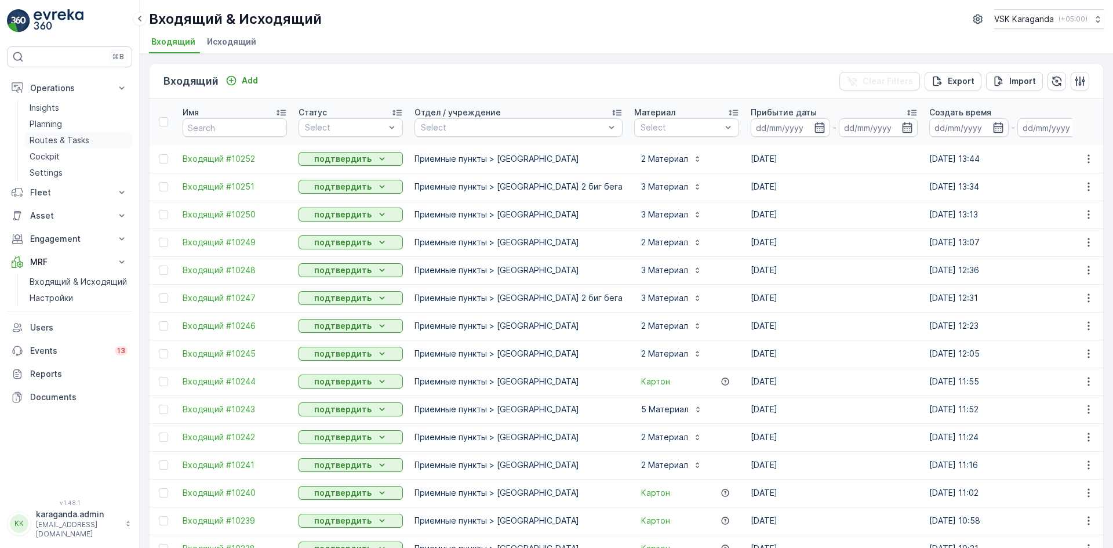
click at [51, 133] on link "Routes & Tasks" at bounding box center [78, 140] width 107 height 16
